Goal: Information Seeking & Learning: Find specific page/section

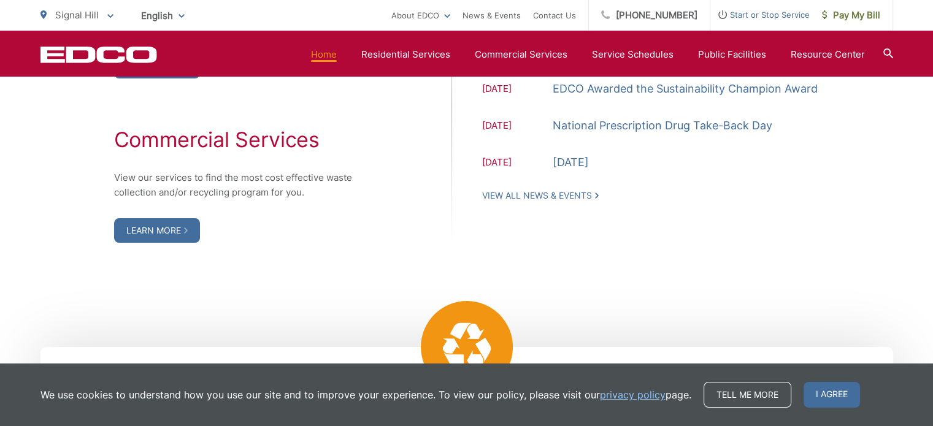
scroll to position [1534, 0]
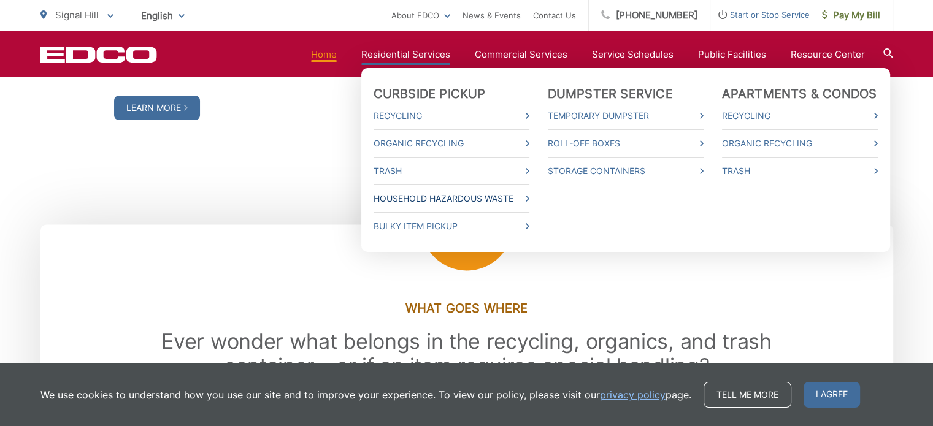
click at [439, 202] on link "Household Hazardous Waste" at bounding box center [452, 198] width 156 height 15
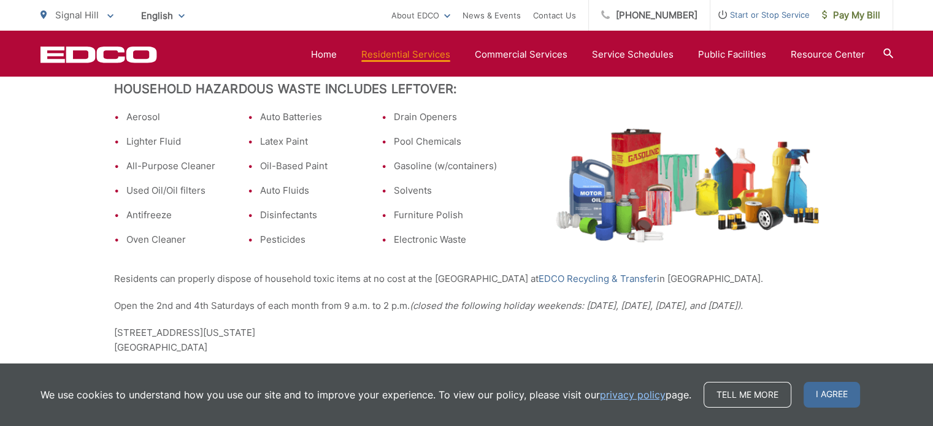
scroll to position [430, 0]
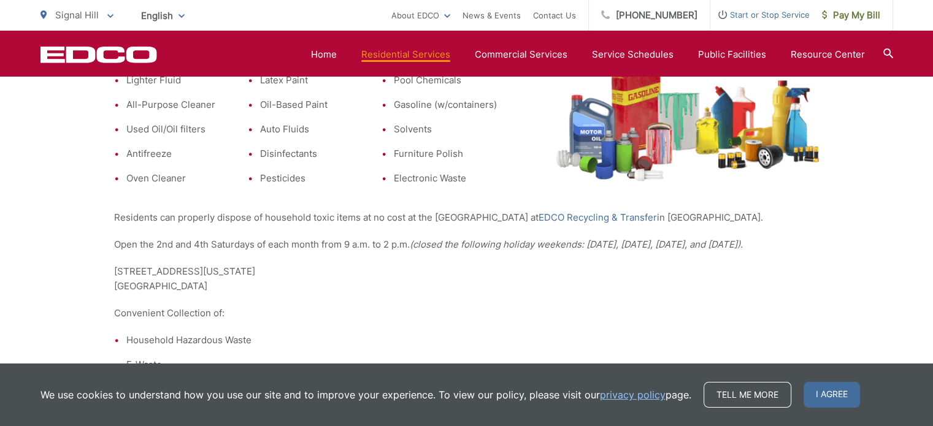
click at [633, 294] on p "[STREET_ADDRESS][US_STATE]" at bounding box center [467, 278] width 706 height 29
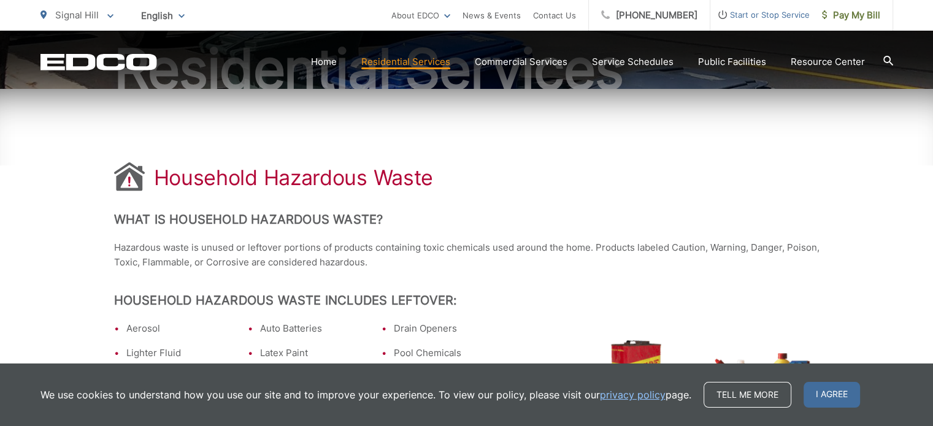
scroll to position [95, 0]
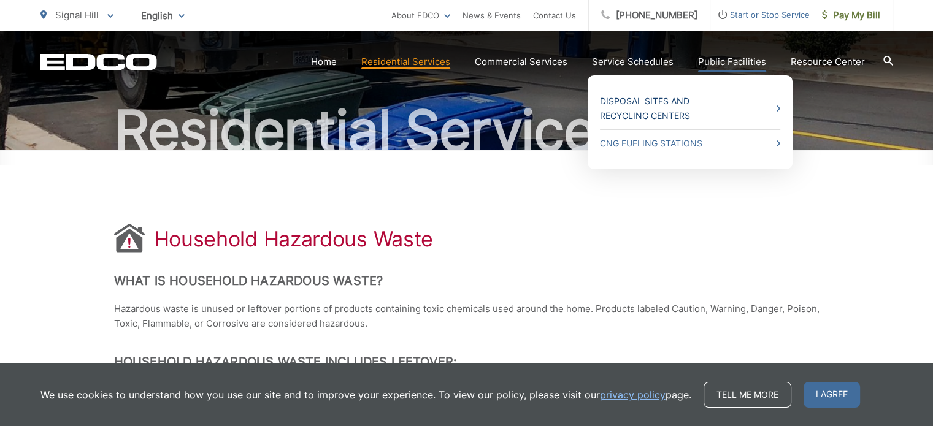
click at [715, 110] on link "Disposal Sites and Recycling Centers" at bounding box center [690, 108] width 180 height 29
